Goal: Information Seeking & Learning: Learn about a topic

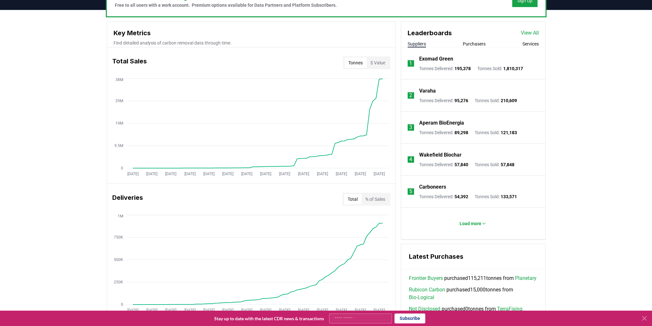
scroll to position [257, 0]
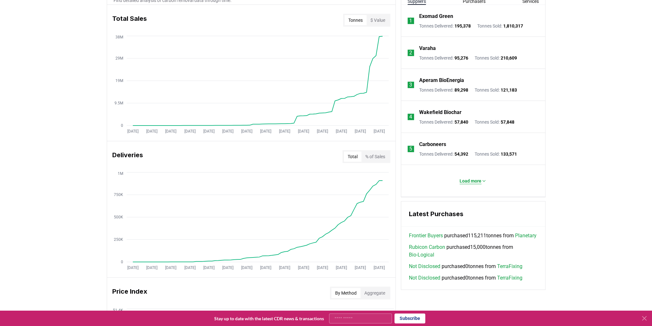
click at [456, 179] on button "Load more" at bounding box center [472, 181] width 37 height 13
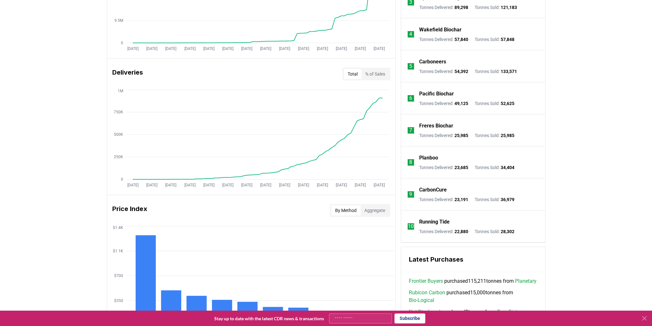
scroll to position [417, 0]
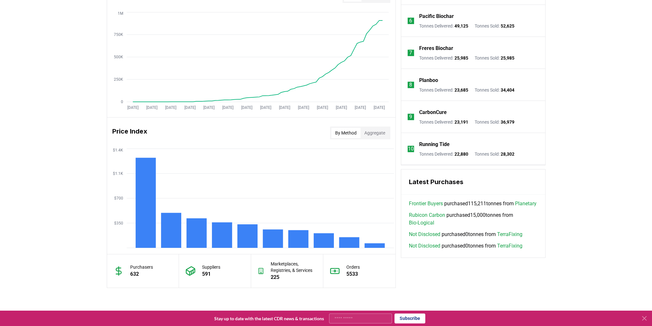
click at [515, 208] on link "Planetary" at bounding box center [525, 204] width 21 height 8
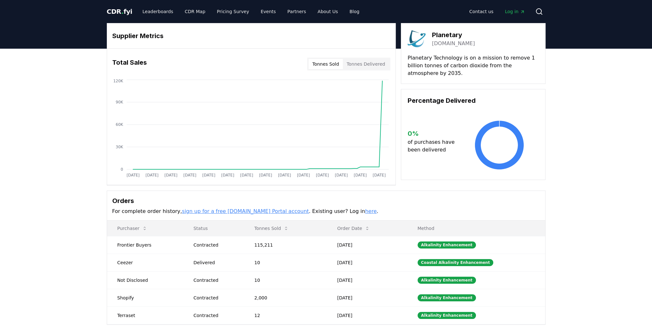
drag, startPoint x: 284, startPoint y: 219, endPoint x: 289, endPoint y: 214, distance: 7.3
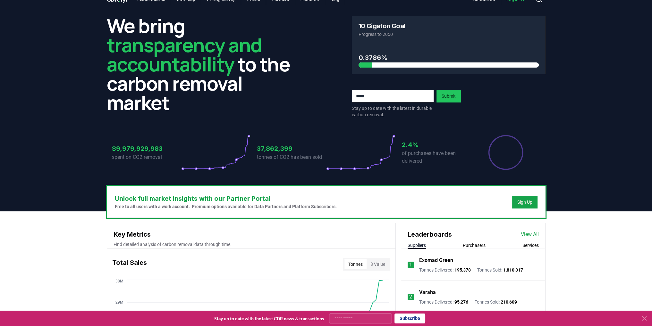
scroll to position [497, 0]
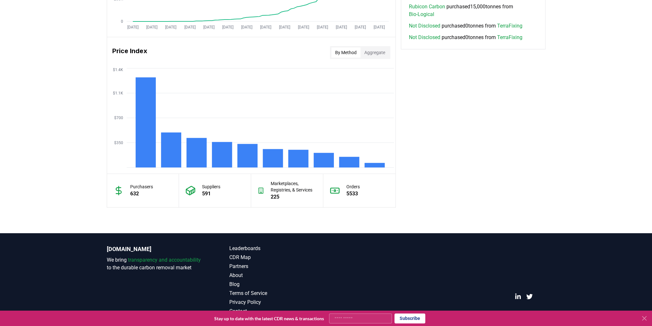
click at [191, 187] on icon at bounding box center [190, 191] width 9 height 8
click at [212, 185] on p "Suppliers" at bounding box center [211, 187] width 18 height 6
click at [196, 192] on div "Suppliers 591" at bounding box center [215, 190] width 72 height 33
click at [193, 191] on icon at bounding box center [193, 192] width 0 height 4
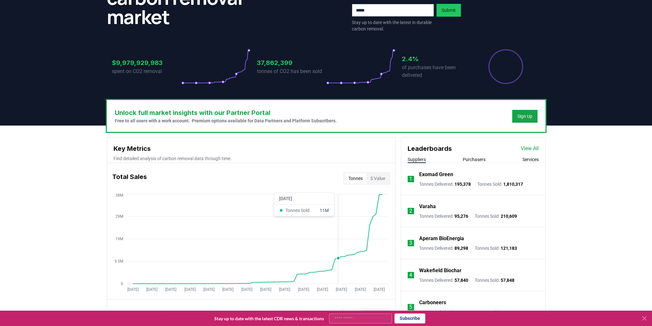
scroll to position [192, 0]
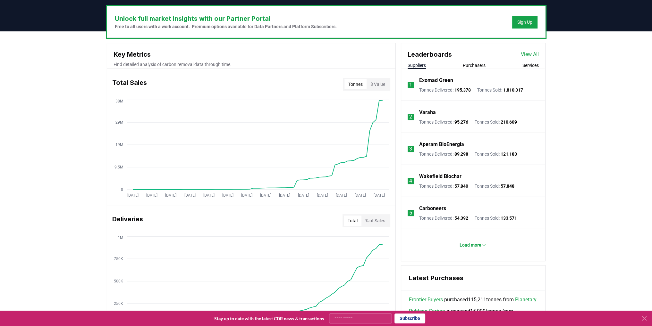
click at [534, 55] on link "View All" at bounding box center [530, 55] width 18 height 8
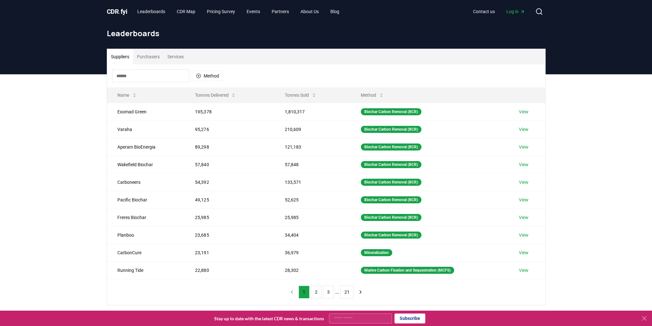
click at [164, 76] on input at bounding box center [150, 76] width 77 height 13
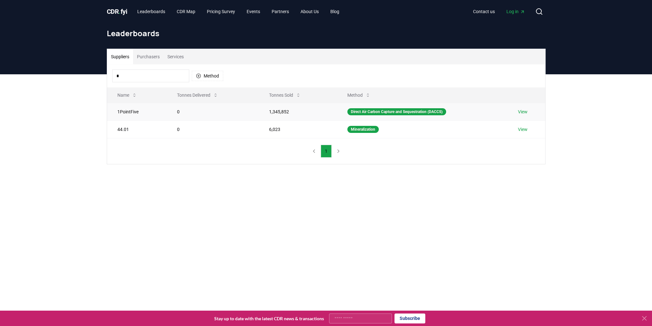
type input "*"
click at [133, 109] on td "1PointFive" at bounding box center [137, 112] width 60 height 18
click at [303, 111] on td "1,345,852" at bounding box center [298, 112] width 78 height 18
click at [273, 113] on td "1,345,852" at bounding box center [298, 112] width 78 height 18
click at [388, 119] on td "Direct Air Carbon Capture and Sequestration (DACCS)" at bounding box center [422, 112] width 171 height 18
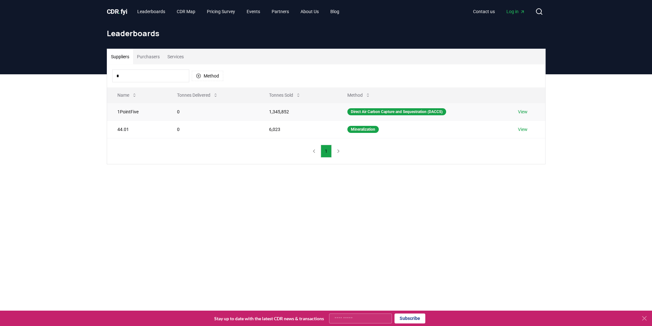
click at [527, 114] on link "View" at bounding box center [523, 112] width 10 height 6
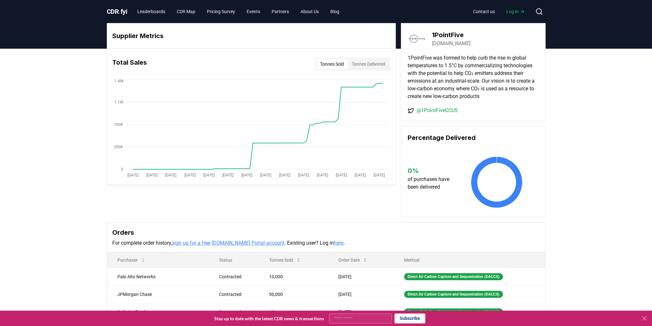
click at [644, 316] on icon at bounding box center [644, 319] width 8 height 8
